Goal: Find contact information: Find contact information

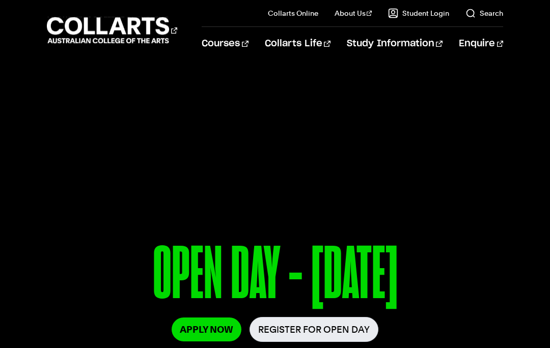
click at [355, 90] on link "Faculty" at bounding box center [369, 95] width 86 height 14
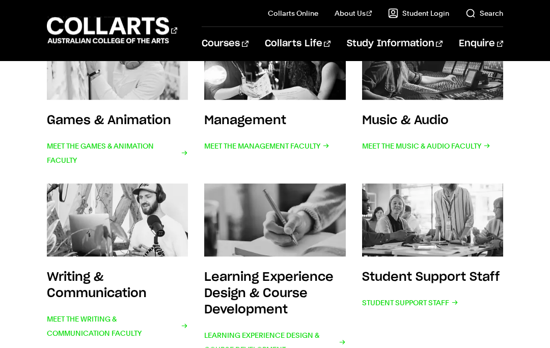
scroll to position [402, 0]
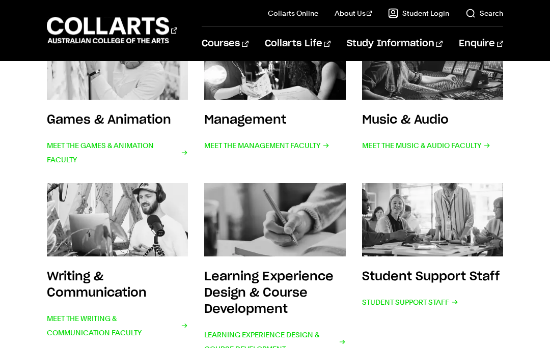
click at [418, 300] on span "Student Support Staff" at bounding box center [410, 302] width 96 height 14
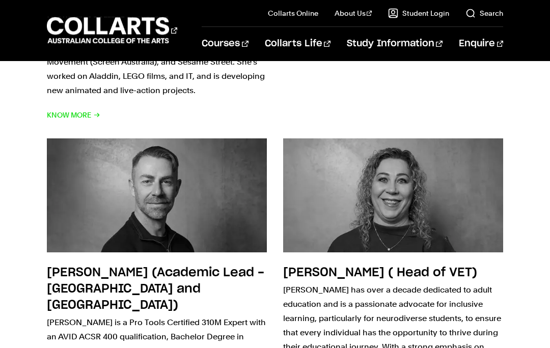
scroll to position [3225, 0]
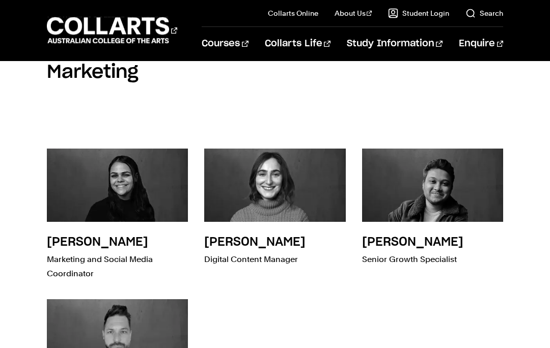
scroll to position [1776, 0]
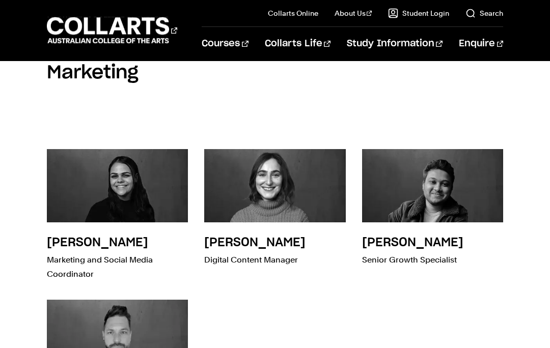
click at [416, 273] on div "Emma Spiteri Marketing and Social Media Coordinator Luana Spadafora Digital Con…" at bounding box center [275, 285] width 456 height 304
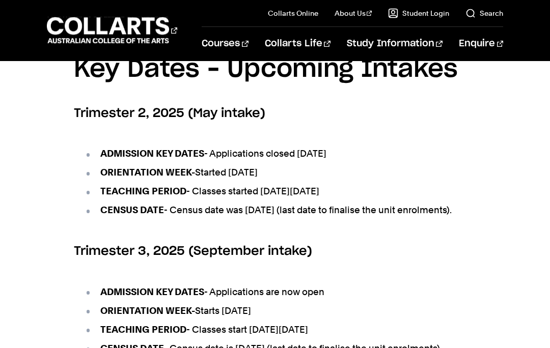
scroll to position [383, 0]
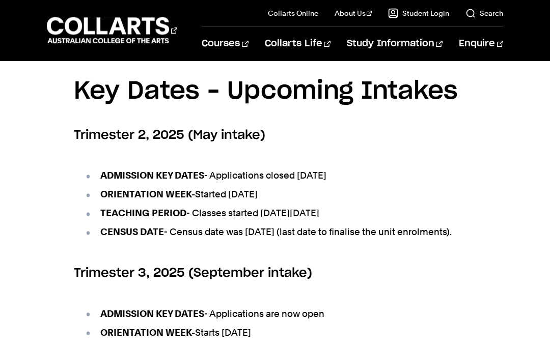
click at [460, 201] on ul "ADMISSION KEY DATES - Applications closed [DATE] ORIENTATION WEEK- Started [DAT…" at bounding box center [275, 204] width 402 height 96
